Goal: Task Accomplishment & Management: Use online tool/utility

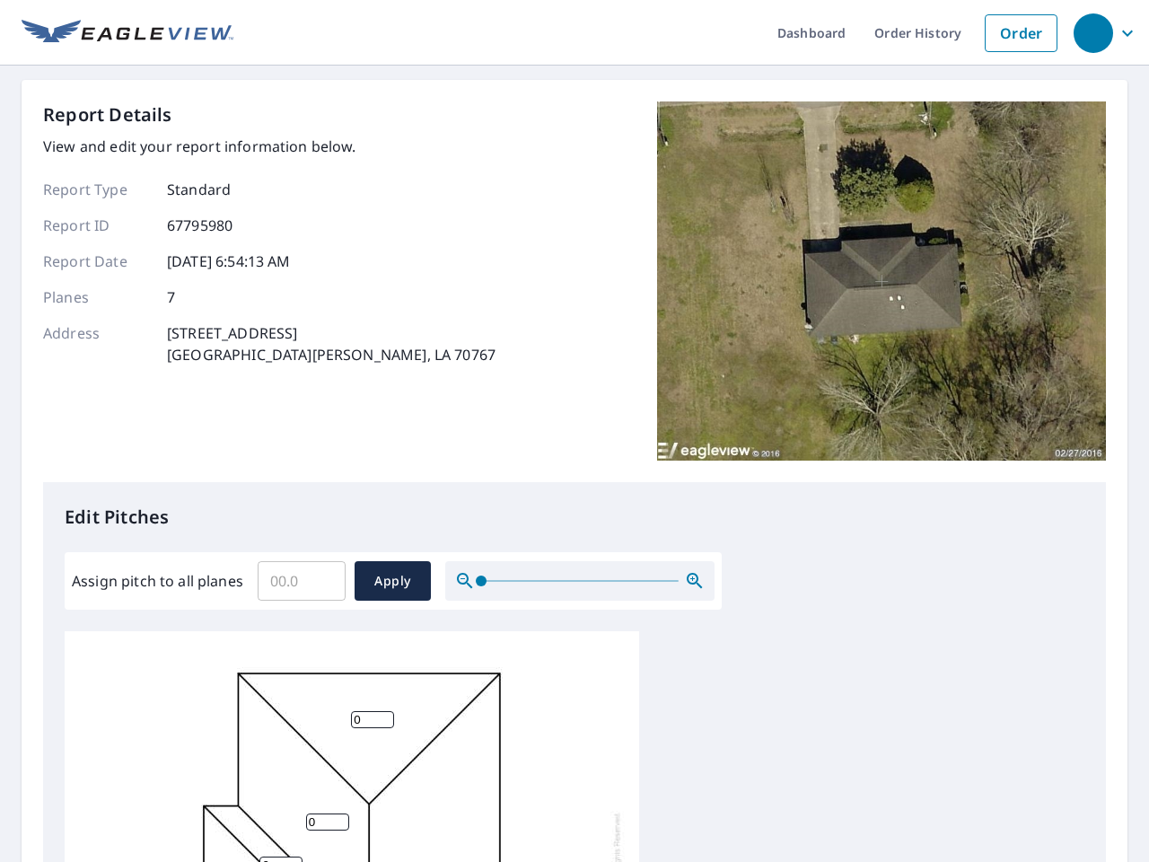
click at [574, 431] on div "Report Details View and edit your report information below. Report Type Standar…" at bounding box center [574, 291] width 1063 height 381
click at [1092, 32] on div "button" at bounding box center [1092, 32] width 39 height 39
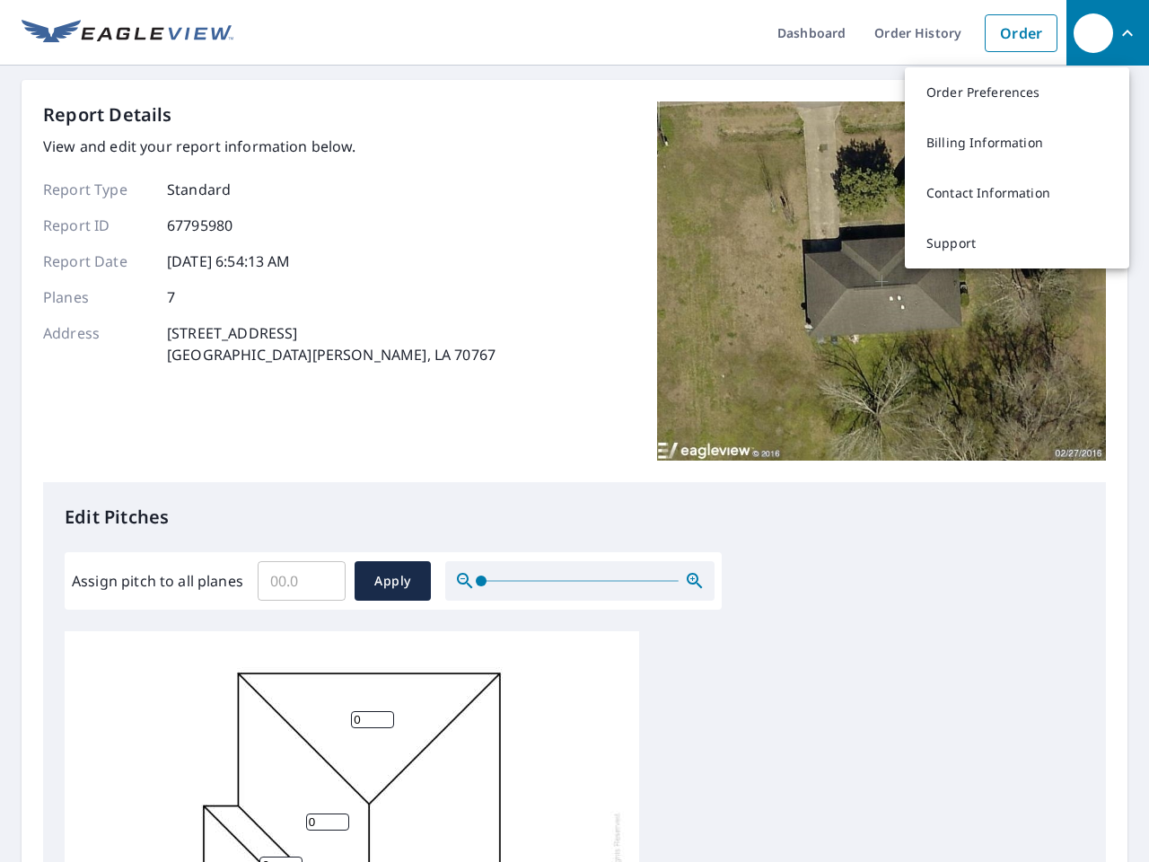
click at [302, 581] on input "Assign pitch to all planes" at bounding box center [302, 581] width 88 height 50
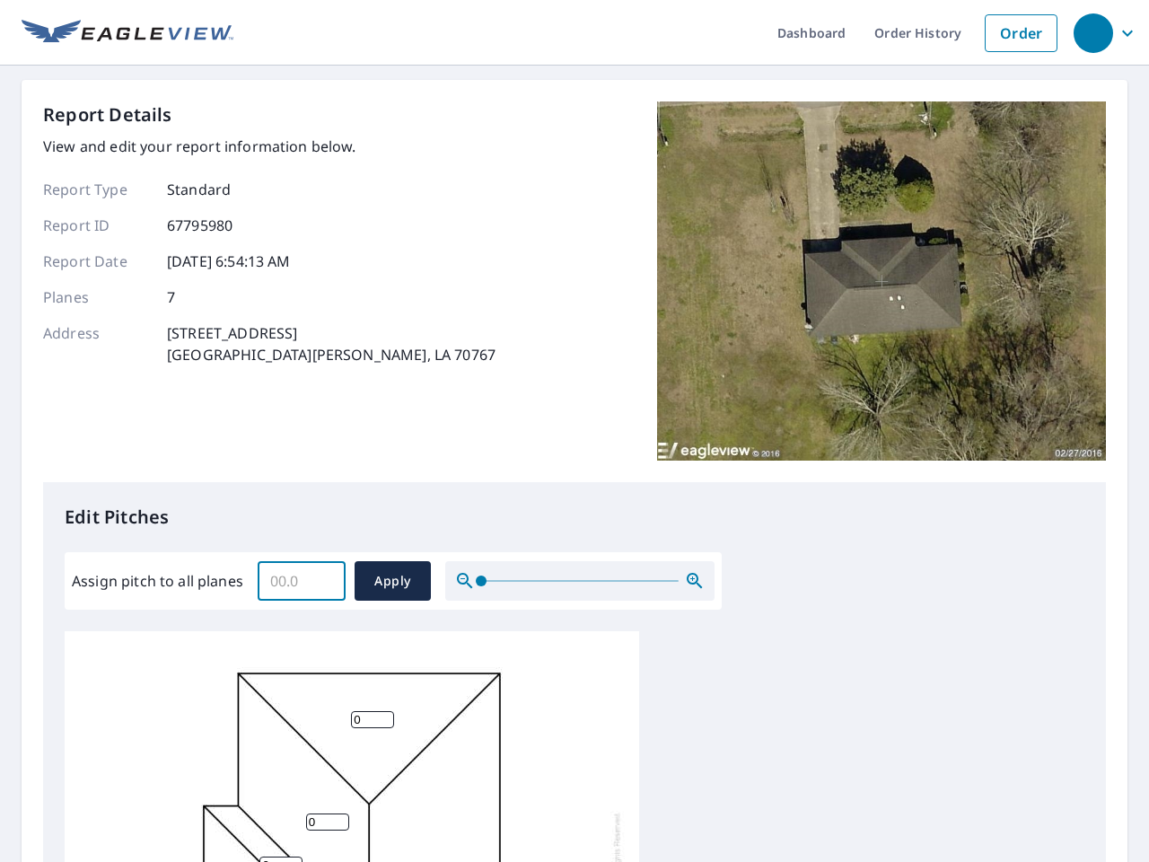
click at [392, 581] on span "Apply" at bounding box center [393, 581] width 48 height 22
click at [695, 581] on icon "button" at bounding box center [695, 581] width 22 height 22
